Goal: Use online tool/utility: Utilize a website feature to perform a specific function

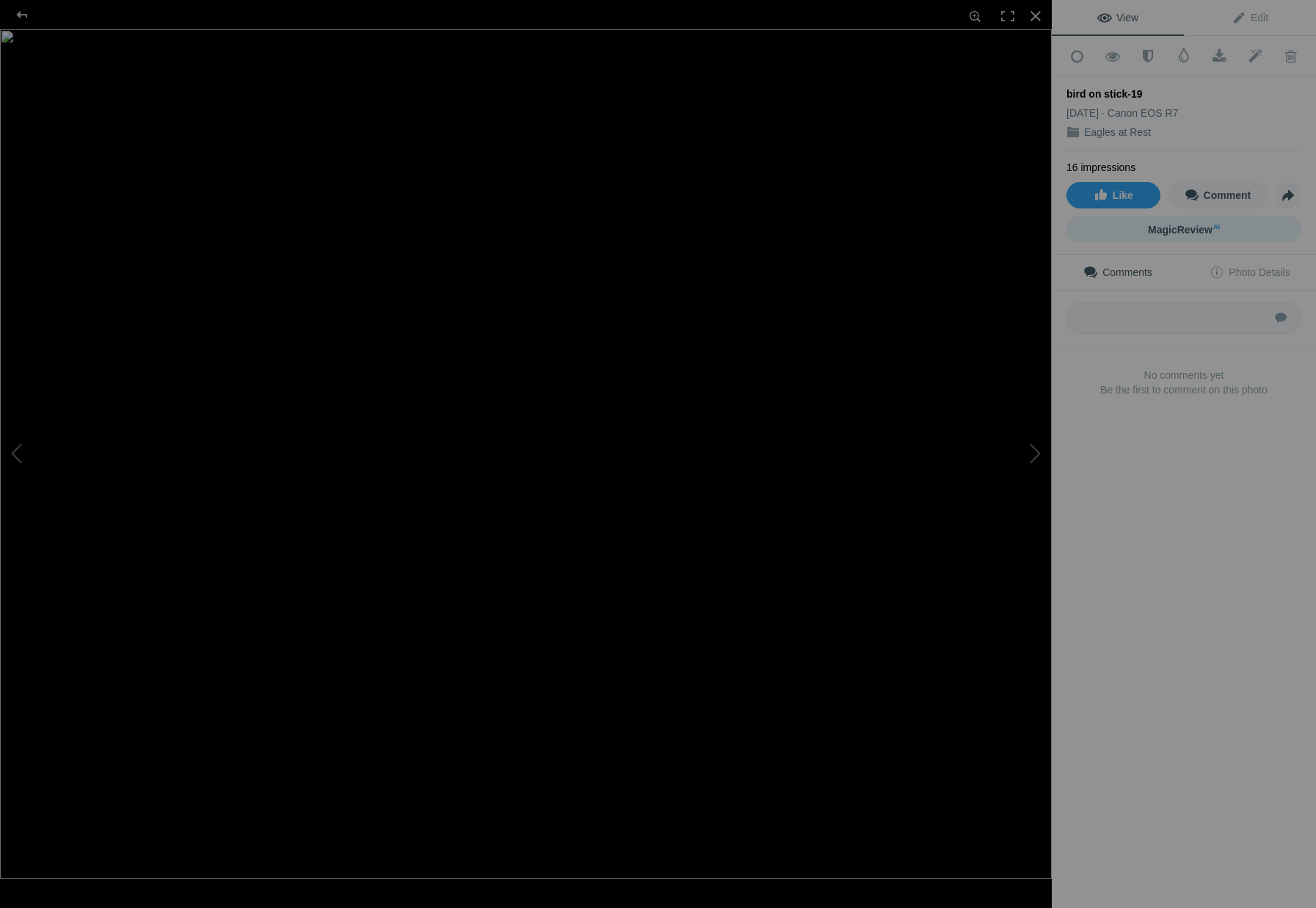
click at [1181, 224] on span "MagicReview AI" at bounding box center [1184, 230] width 72 height 12
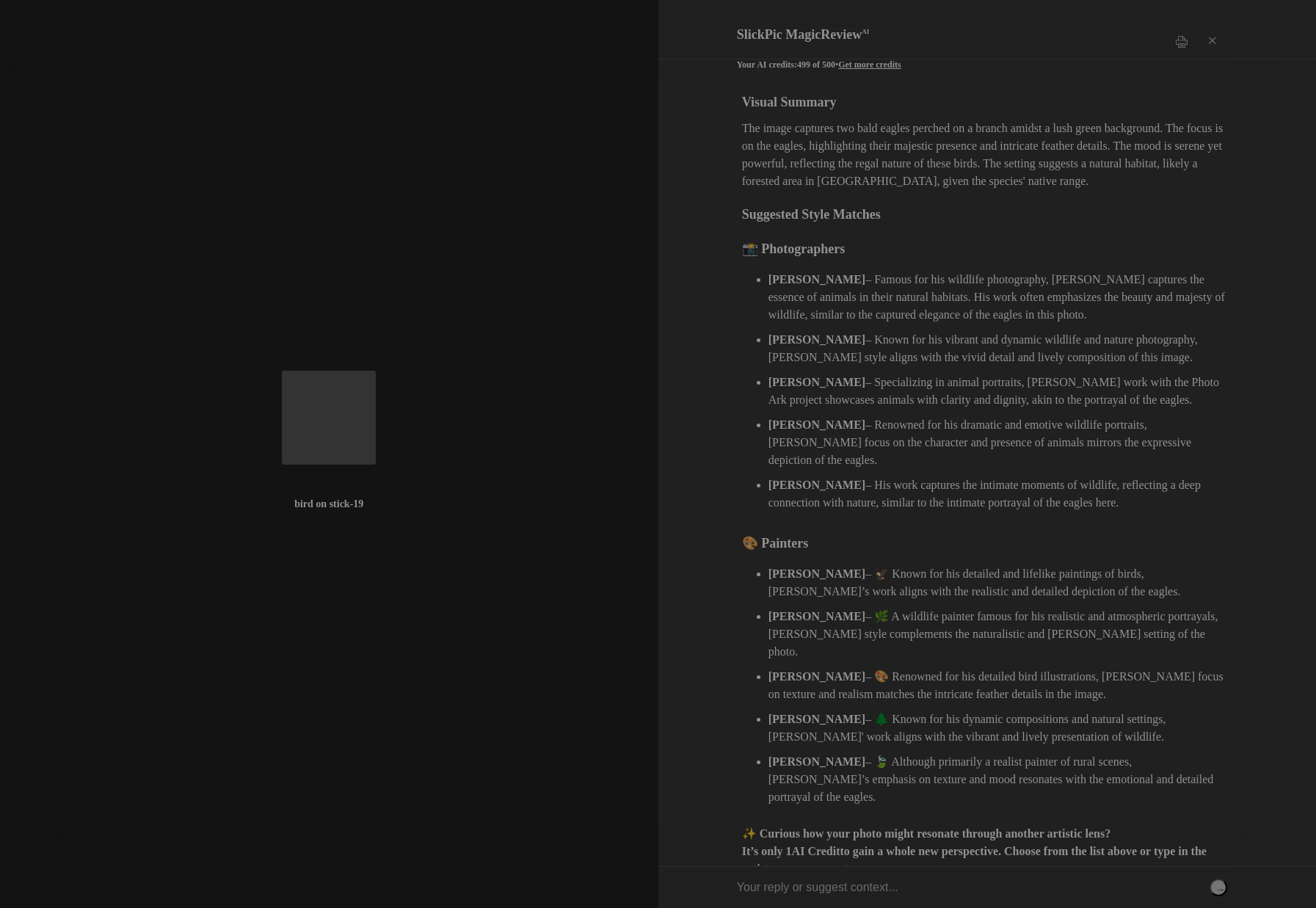
click at [824, 890] on input "text" at bounding box center [982, 887] width 491 height 41
type input "[PERSON_NAME]"
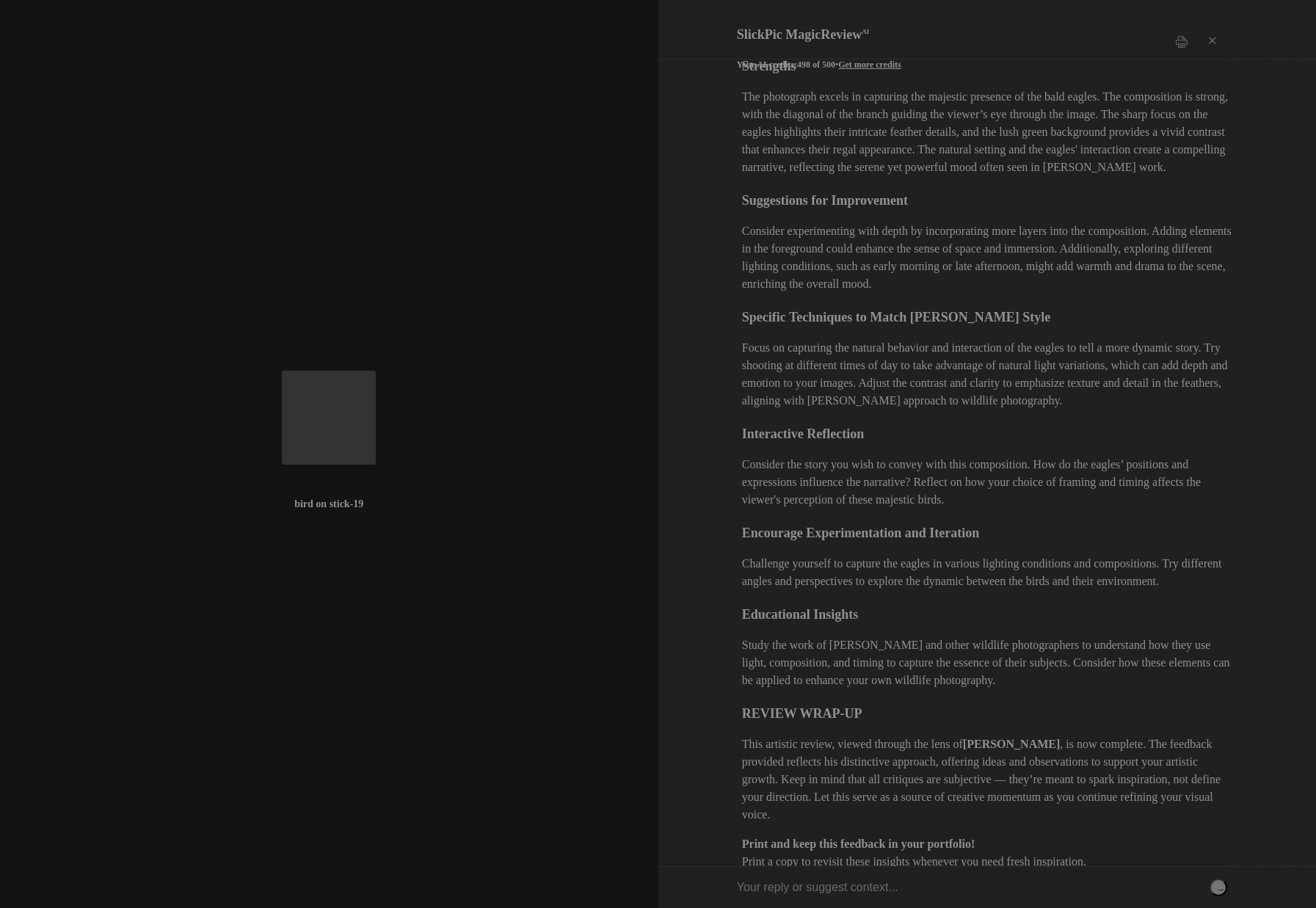
scroll to position [1032, 0]
type input "[PERSON_NAME]"
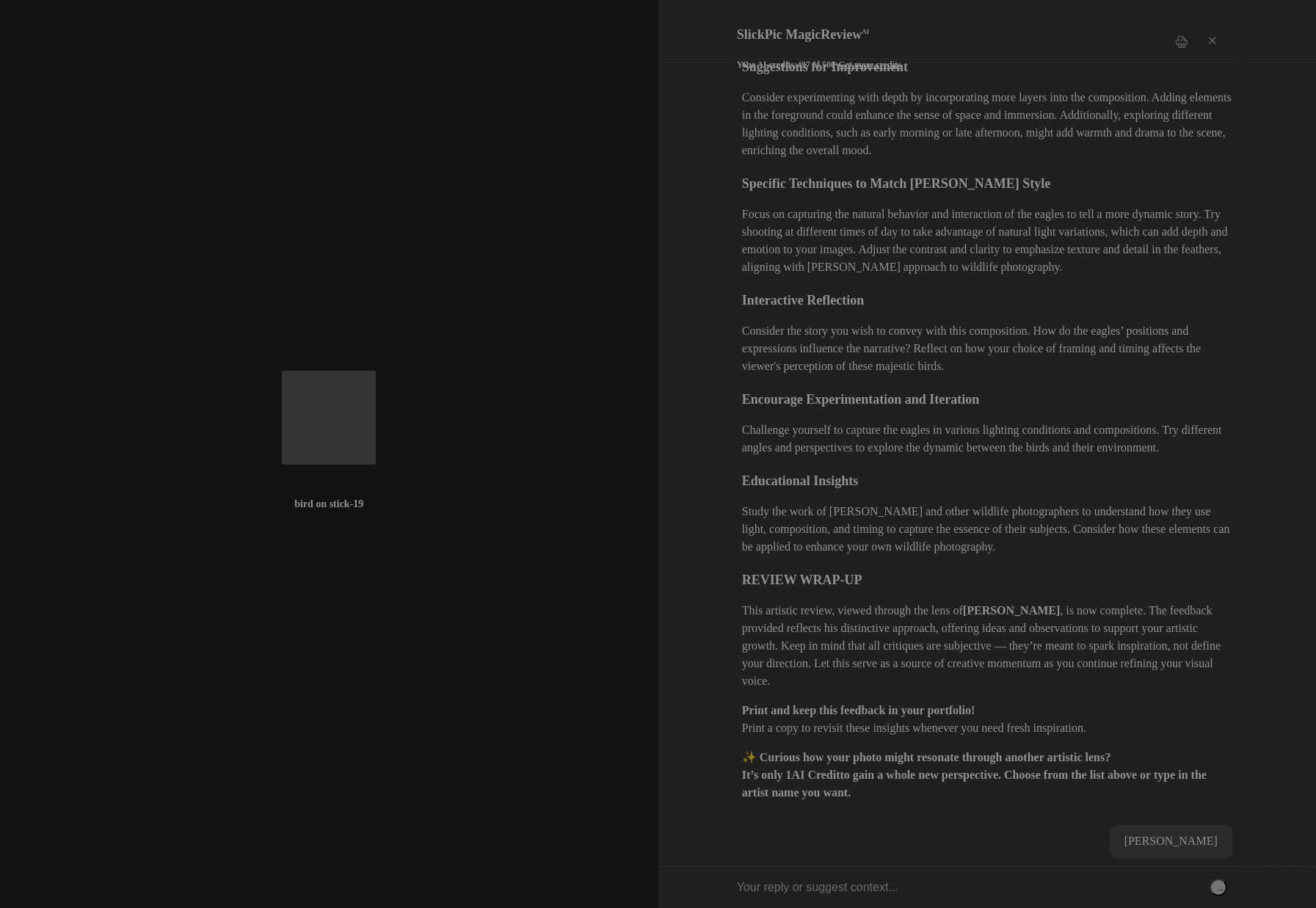
scroll to position [1166, 0]
type input "[PERSON_NAME]"
